Goal: Transaction & Acquisition: Purchase product/service

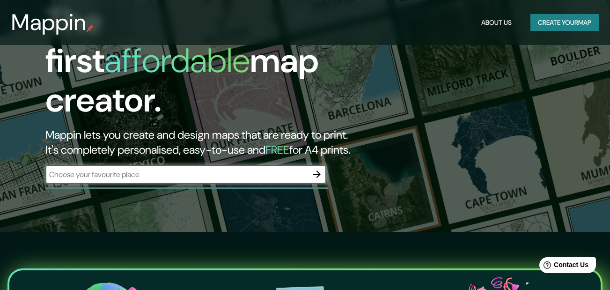
scroll to position [47, 0]
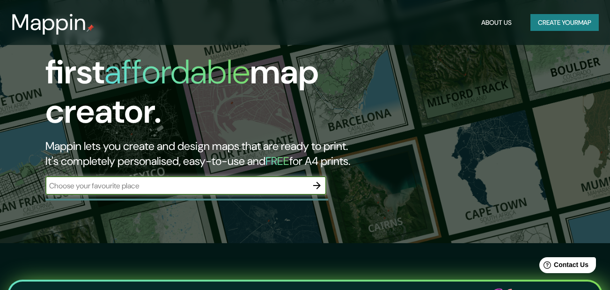
click at [563, 28] on button "Create your map" at bounding box center [564, 22] width 68 height 17
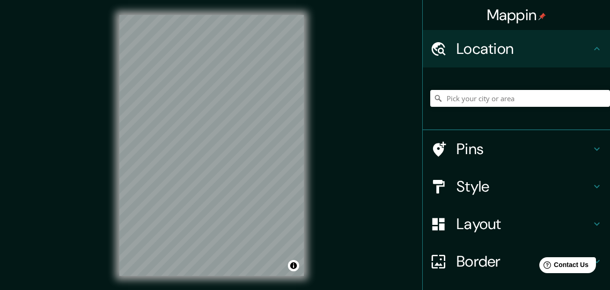
click at [62, 218] on div "Mappin Location Pins Style Layout Border Choose a border. Hint : you can make l…" at bounding box center [305, 153] width 610 height 306
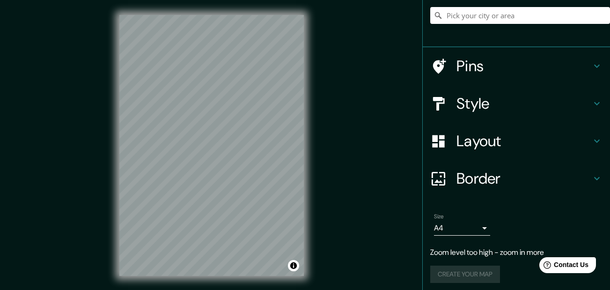
scroll to position [87, 0]
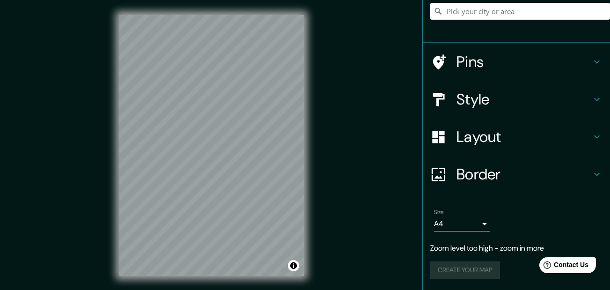
click at [591, 98] on icon at bounding box center [596, 99] width 11 height 11
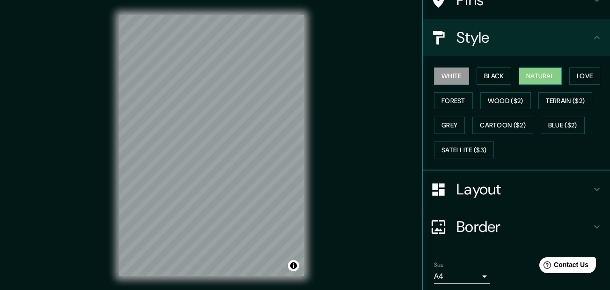
click at [523, 77] on button "Natural" at bounding box center [540, 75] width 43 height 17
click at [449, 98] on button "Forest" at bounding box center [453, 100] width 39 height 17
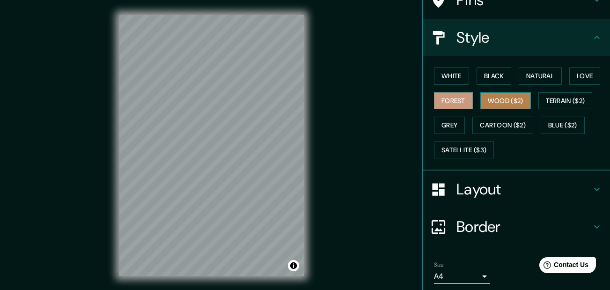
click at [505, 99] on button "Wood ($2)" at bounding box center [505, 100] width 51 height 17
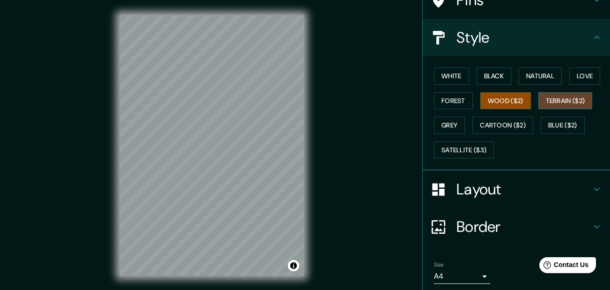
click at [567, 108] on button "Terrain ($2)" at bounding box center [565, 100] width 54 height 17
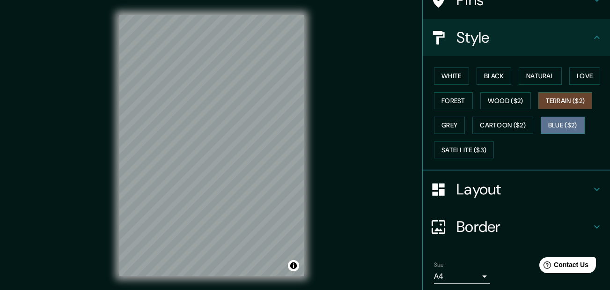
click at [555, 127] on button "Blue ($2)" at bounding box center [563, 125] width 44 height 17
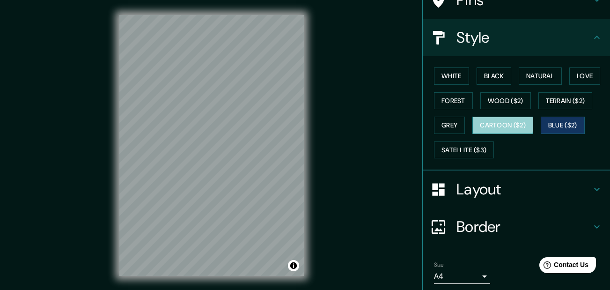
click at [484, 124] on button "Cartoon ($2)" at bounding box center [502, 125] width 61 height 17
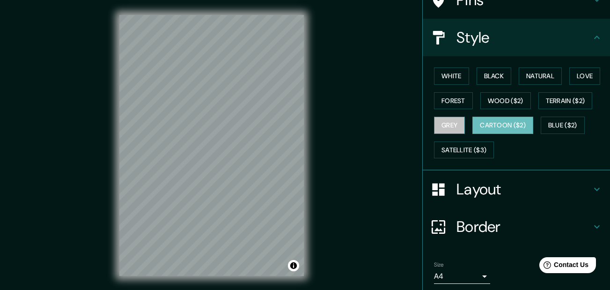
click at [445, 126] on button "Grey" at bounding box center [449, 125] width 31 height 17
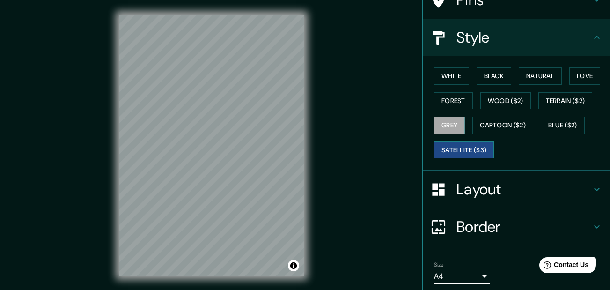
click at [450, 157] on button "Satellite ($3)" at bounding box center [464, 149] width 60 height 17
click at [483, 78] on button "Black" at bounding box center [493, 75] width 35 height 17
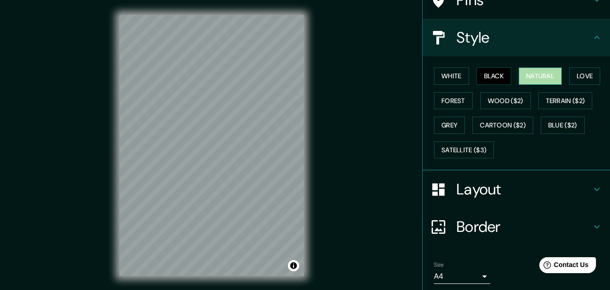
click at [537, 73] on button "Natural" at bounding box center [540, 75] width 43 height 17
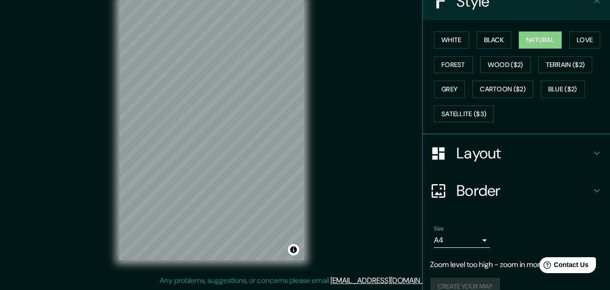
scroll to position [139, 0]
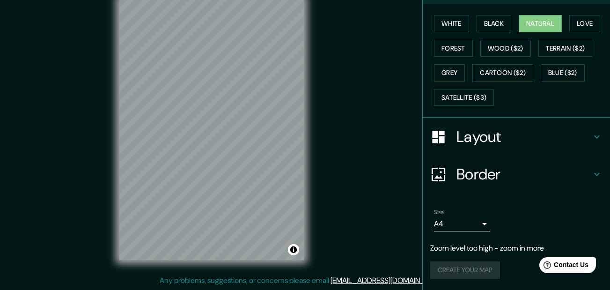
click at [591, 133] on icon at bounding box center [596, 136] width 11 height 11
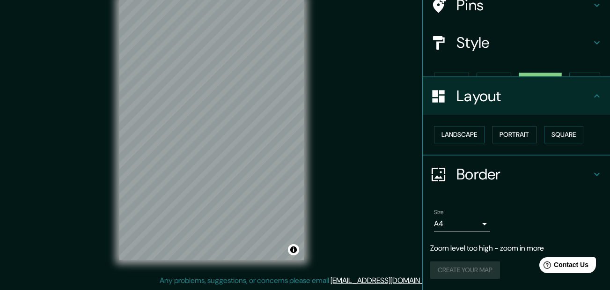
scroll to position [66, 0]
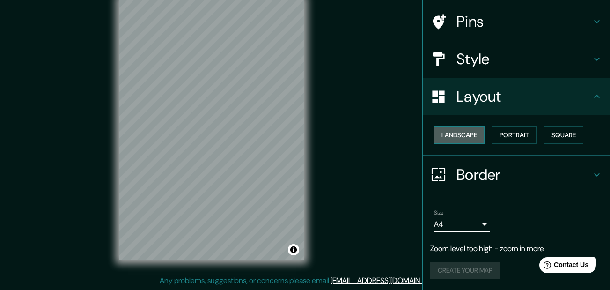
click at [462, 135] on button "Landscape" at bounding box center [459, 134] width 51 height 17
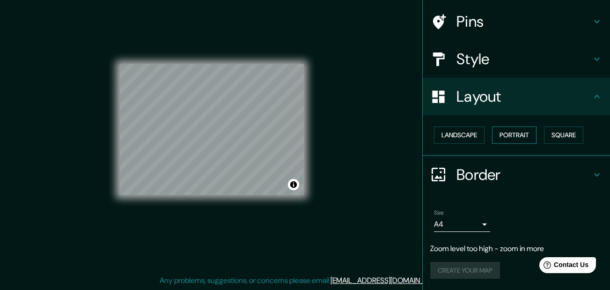
click at [510, 134] on button "Portrait" at bounding box center [514, 134] width 44 height 17
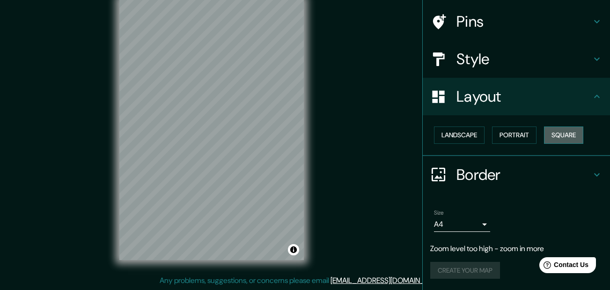
click at [554, 134] on button "Square" at bounding box center [563, 134] width 39 height 17
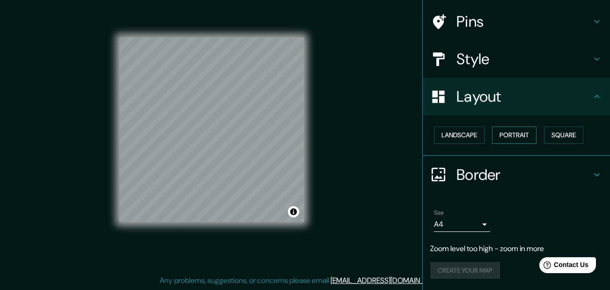
click at [508, 135] on button "Portrait" at bounding box center [514, 134] width 44 height 17
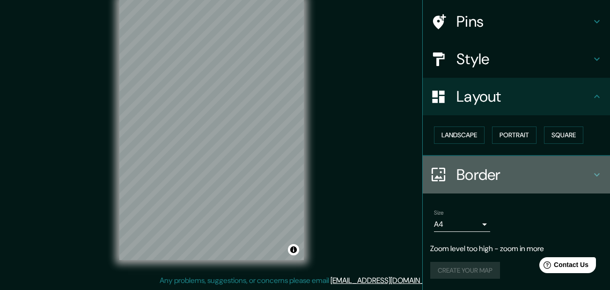
click at [567, 172] on h4 "Border" at bounding box center [523, 174] width 135 height 19
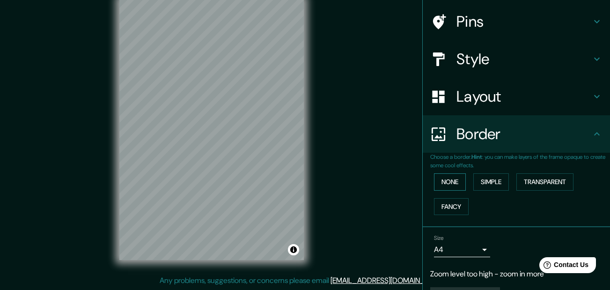
click at [439, 180] on button "None" at bounding box center [450, 181] width 32 height 17
click at [505, 180] on div "None Simple Transparent Fancy" at bounding box center [520, 193] width 180 height 49
click at [487, 180] on button "Simple" at bounding box center [491, 181] width 36 height 17
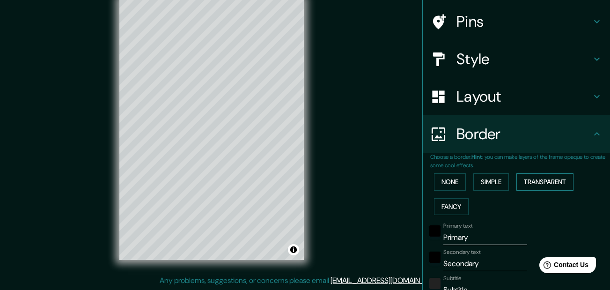
click at [529, 178] on button "Transparent" at bounding box center [544, 181] width 57 height 17
click at [458, 205] on button "Fancy" at bounding box center [451, 206] width 35 height 17
click at [549, 178] on button "Transparent" at bounding box center [544, 181] width 57 height 17
drag, startPoint x: 487, startPoint y: 179, endPoint x: 465, endPoint y: 179, distance: 22.0
click at [486, 179] on button "Simple" at bounding box center [491, 181] width 36 height 17
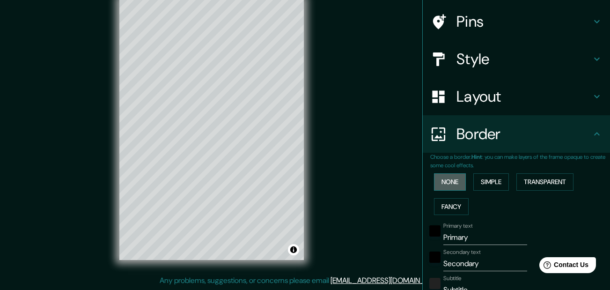
click at [440, 179] on button "None" at bounding box center [450, 181] width 32 height 17
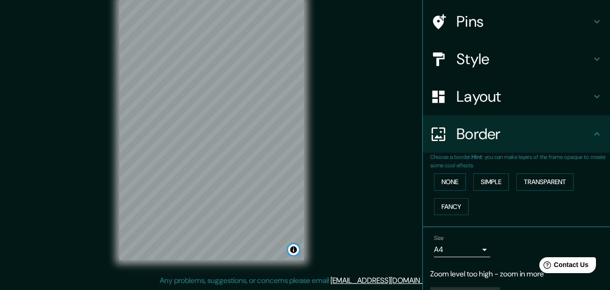
click at [293, 249] on button "Toggle attribution" at bounding box center [293, 249] width 11 height 11
drag, startPoint x: 293, startPoint y: 249, endPoint x: 304, endPoint y: 241, distance: 13.7
click at [310, 234] on div "© Mapbox © OpenStreetMap Improve this map" at bounding box center [211, 129] width 214 height 291
click at [294, 252] on button "Toggle attribution" at bounding box center [293, 249] width 11 height 11
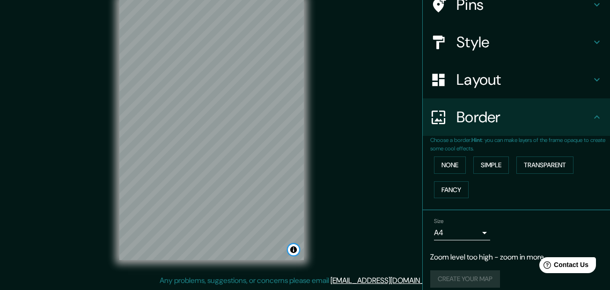
scroll to position [91, 0]
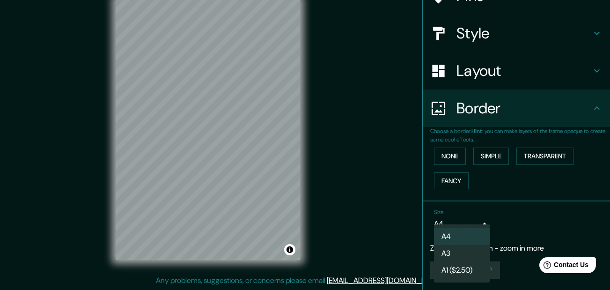
click at [474, 223] on body "Mappin Location Pins Style Layout Border Choose a border. Hint : you can make l…" at bounding box center [305, 129] width 610 height 290
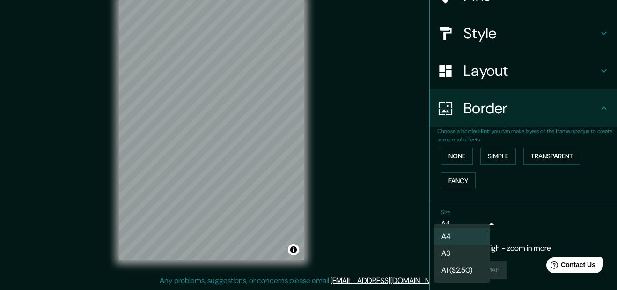
click at [463, 256] on li "A3" at bounding box center [462, 253] width 56 height 17
click at [470, 221] on body "Mappin Location Pins Style Layout Border Choose a border. Hint : you can make l…" at bounding box center [308, 129] width 617 height 290
click at [453, 235] on li "A4" at bounding box center [462, 236] width 56 height 17
type input "single"
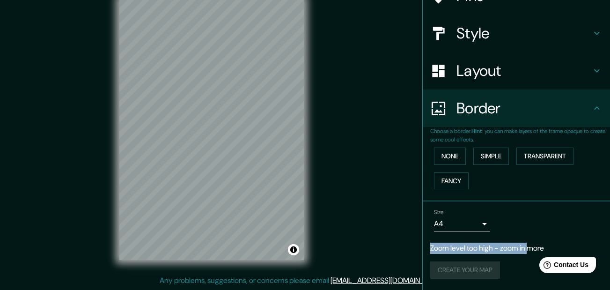
drag, startPoint x: 521, startPoint y: 252, endPoint x: 530, endPoint y: 213, distance: 40.4
click at [530, 214] on div "Size A4 single Zoom level too high - zoom in more Create your map" at bounding box center [516, 245] width 172 height 81
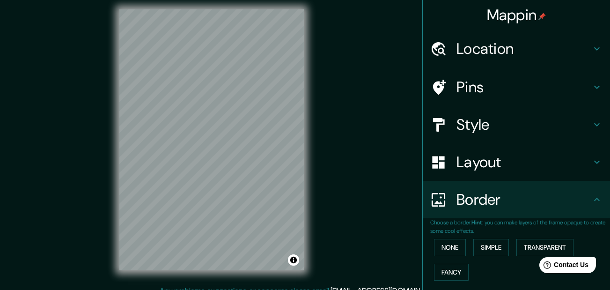
scroll to position [0, 0]
